Goal: Find specific page/section: Find specific page/section

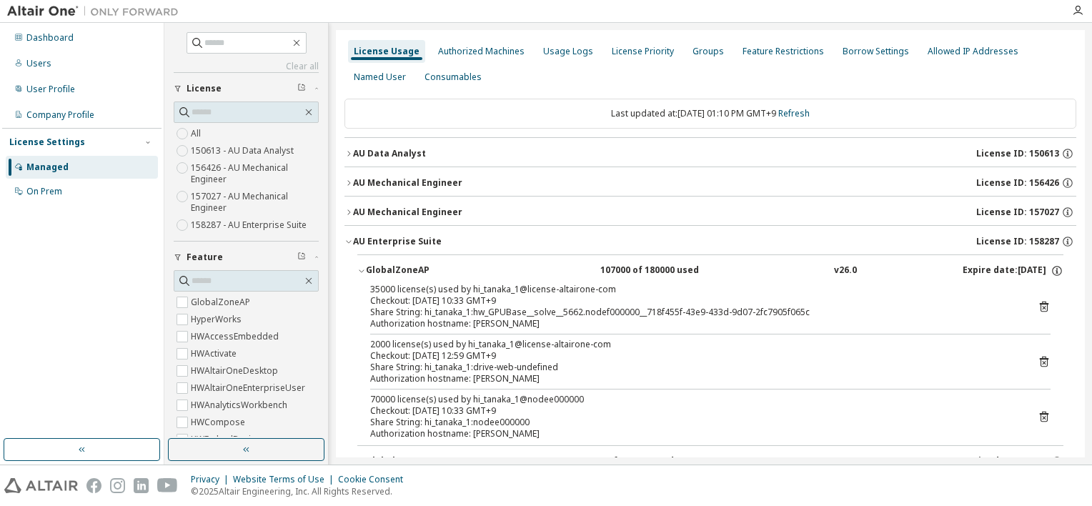
click at [349, 241] on icon "button" at bounding box center [348, 241] width 9 height 9
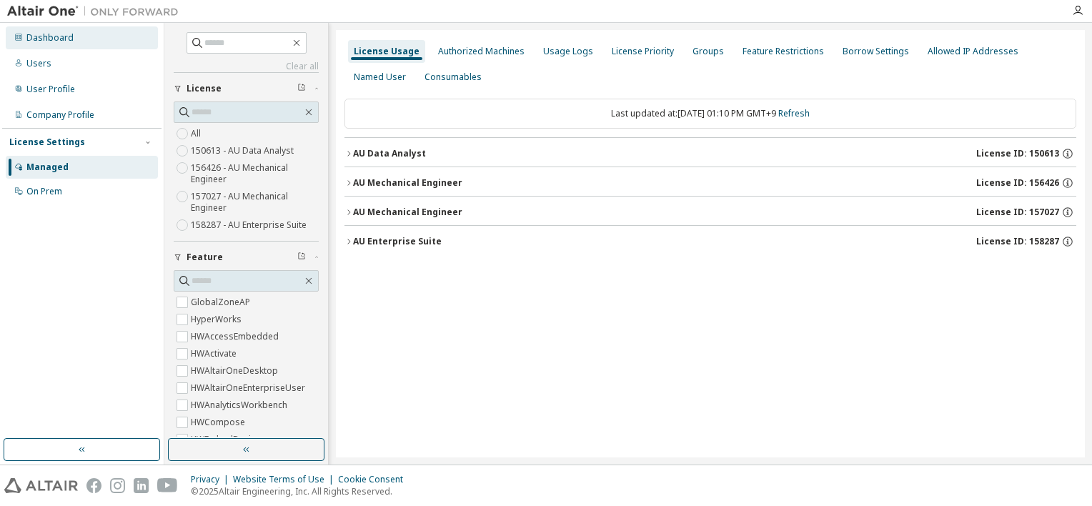
click at [56, 41] on div "Dashboard" at bounding box center [49, 37] width 47 height 11
